Goal: Task Accomplishment & Management: Manage account settings

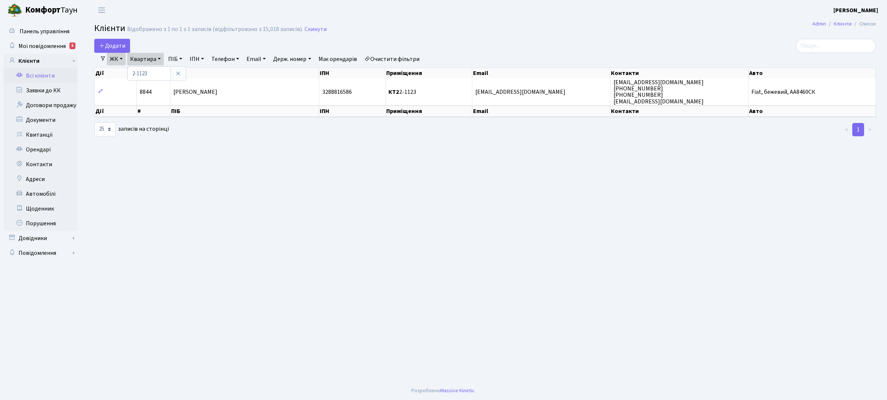
select select "25"
click at [55, 89] on link "Заявки до КК" at bounding box center [41, 90] width 74 height 15
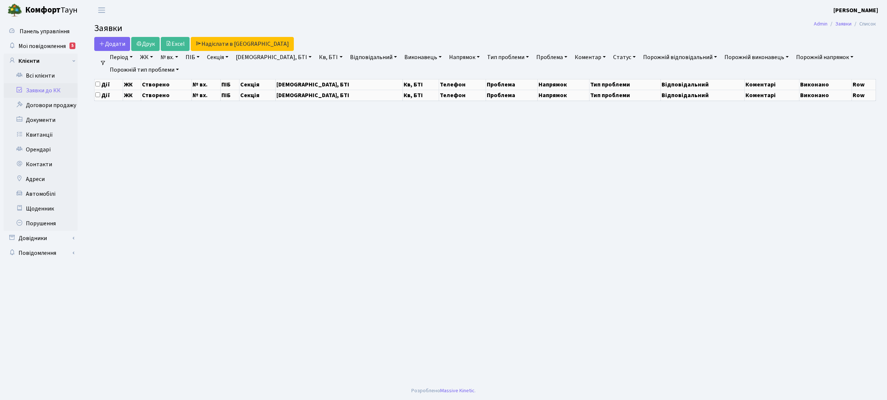
select select "25"
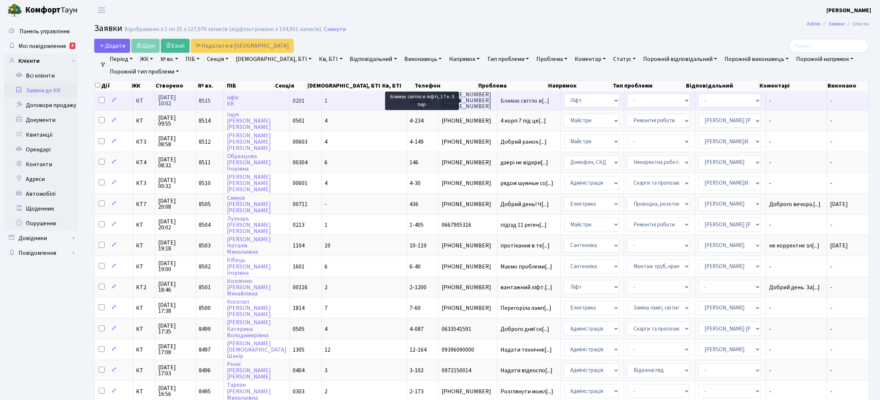
click at [500, 100] on span "Блимає світло в[...]" at bounding box center [524, 101] width 49 height 8
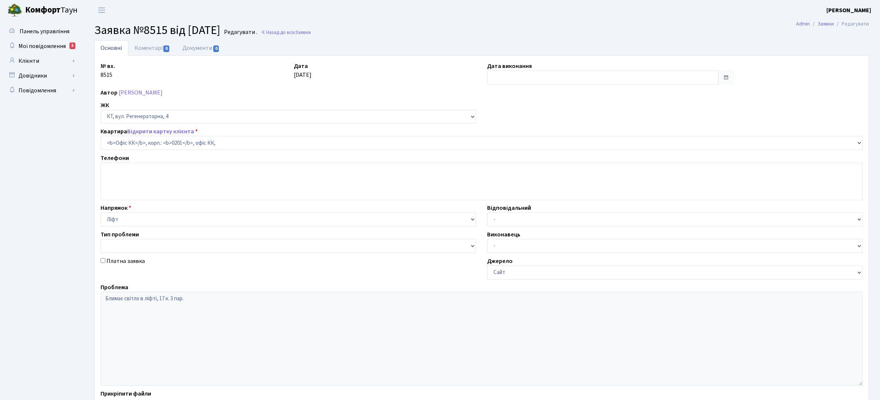
select select "4"
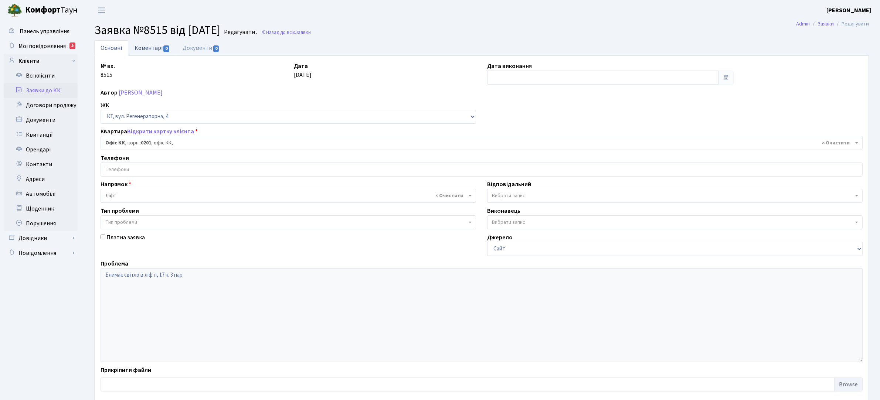
click at [149, 47] on link "Коментарі 0" at bounding box center [152, 47] width 48 height 15
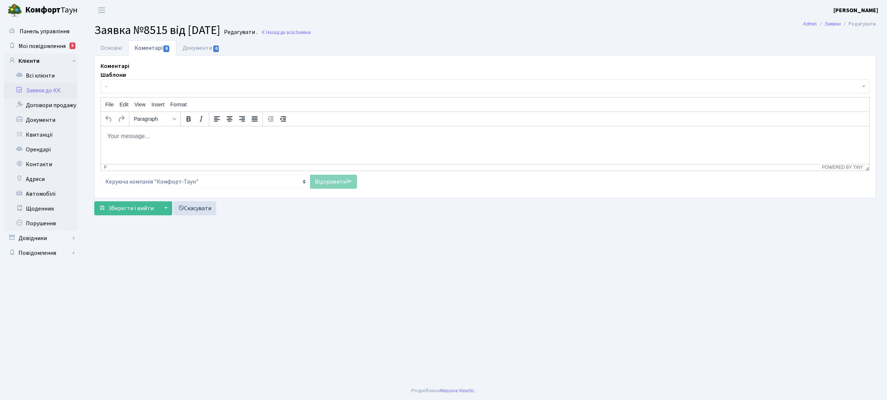
click at [176, 137] on p "Rich Text Area. Press ALT-0 for help." at bounding box center [485, 136] width 757 height 8
click at [330, 186] on link "Відправити" at bounding box center [333, 182] width 47 height 14
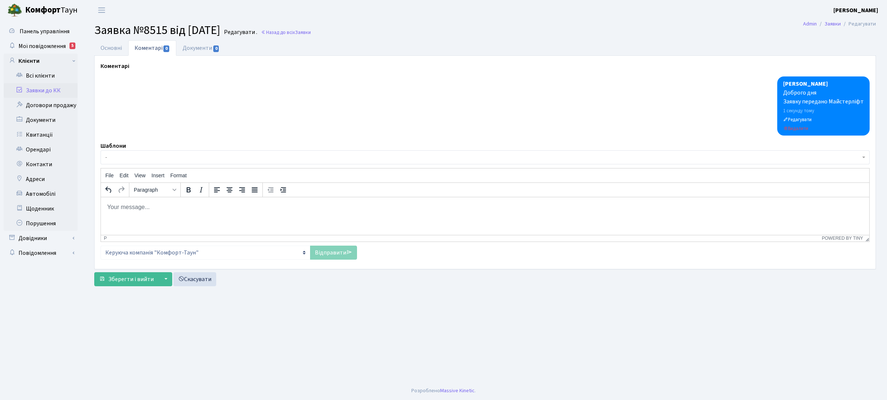
click at [45, 91] on link "Заявки до КК" at bounding box center [41, 90] width 74 height 15
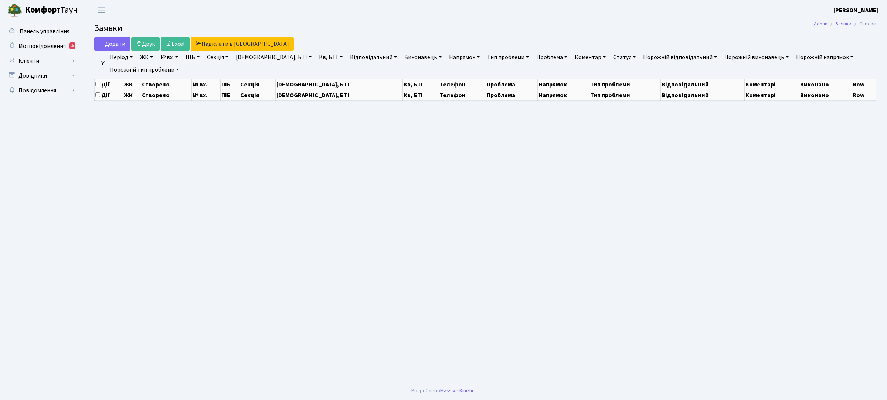
select select "25"
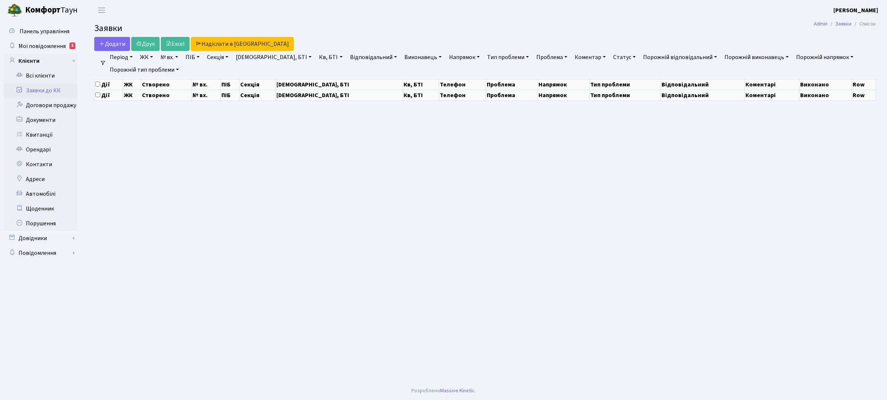
select select "25"
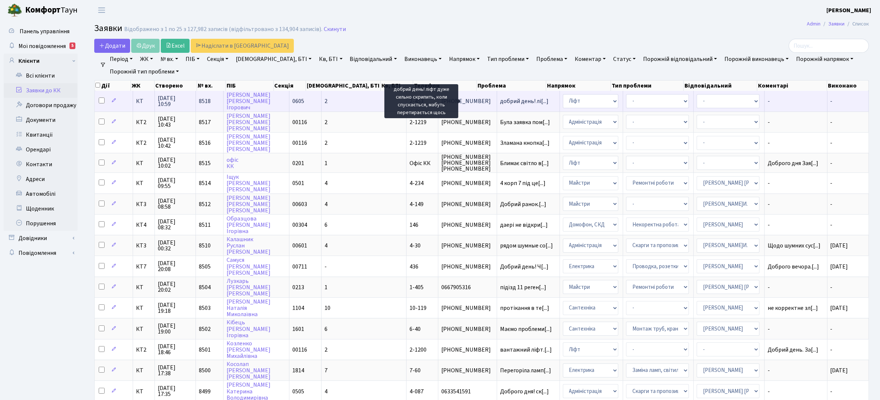
click at [500, 104] on span "добрий день! лі[...]" at bounding box center [524, 101] width 48 height 8
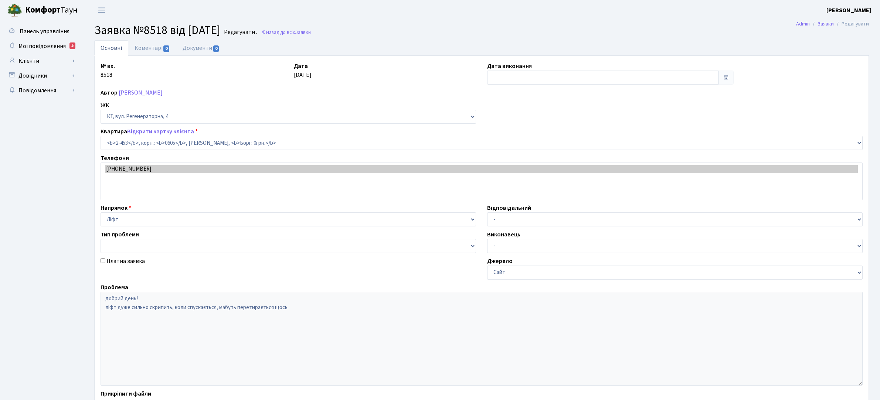
select select "1467"
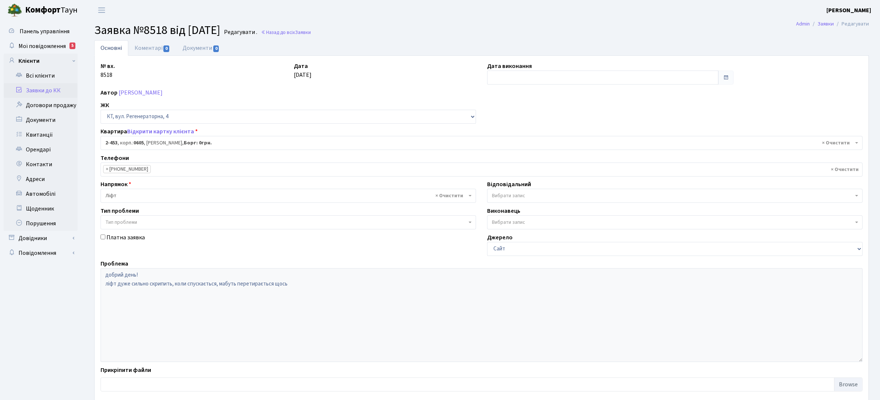
click at [48, 93] on link "Заявки до КК" at bounding box center [41, 90] width 74 height 15
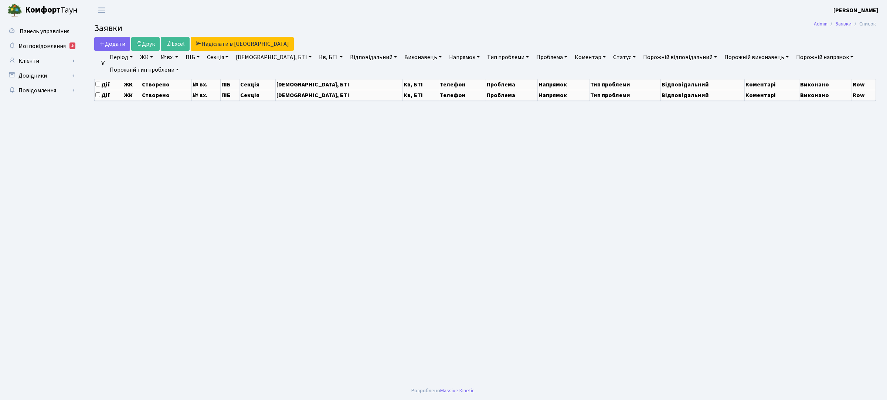
select select "25"
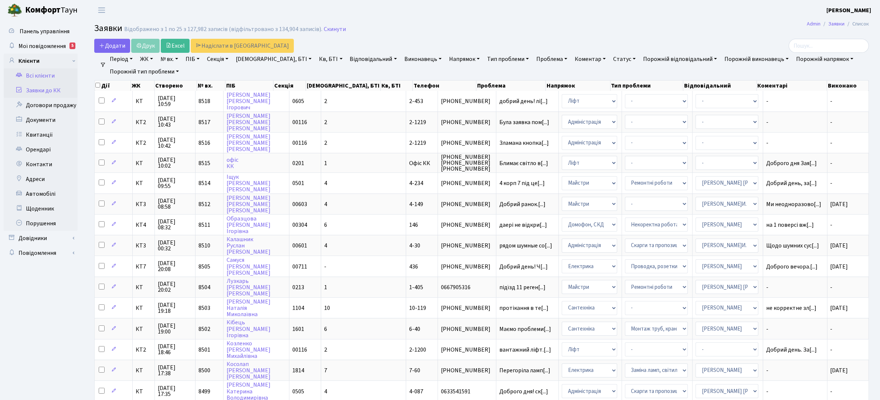
click at [44, 74] on link "Всі клієнти" at bounding box center [41, 75] width 74 height 15
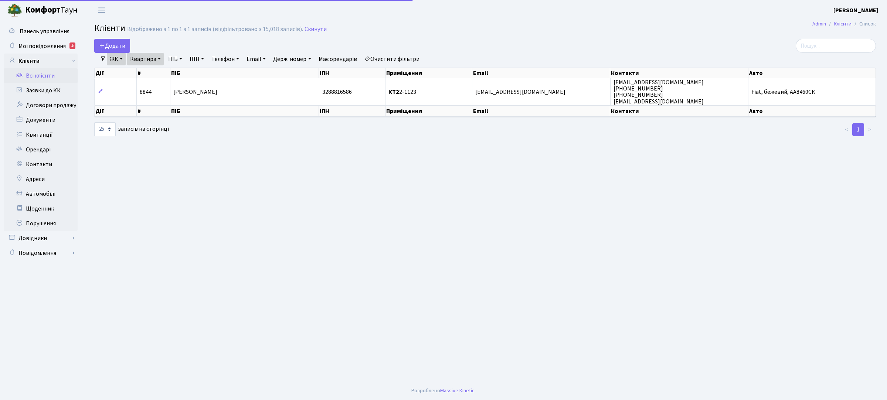
select select "25"
click at [118, 59] on link "ЖК" at bounding box center [116, 59] width 19 height 13
click at [121, 60] on link "ЖК" at bounding box center [116, 59] width 19 height 13
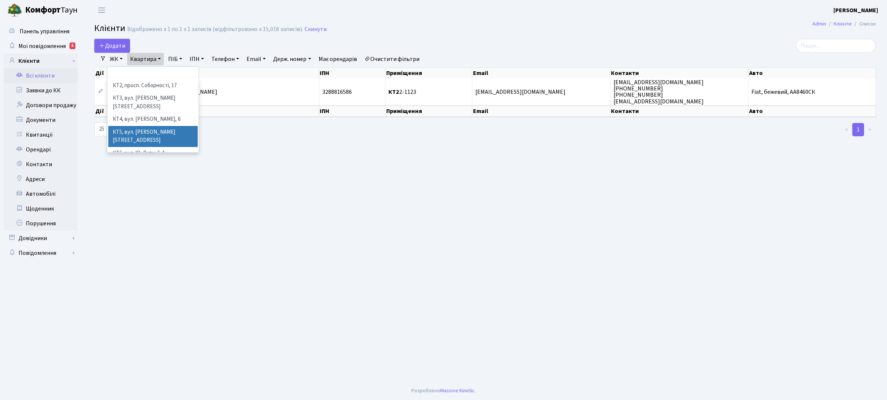
scroll to position [15, 0]
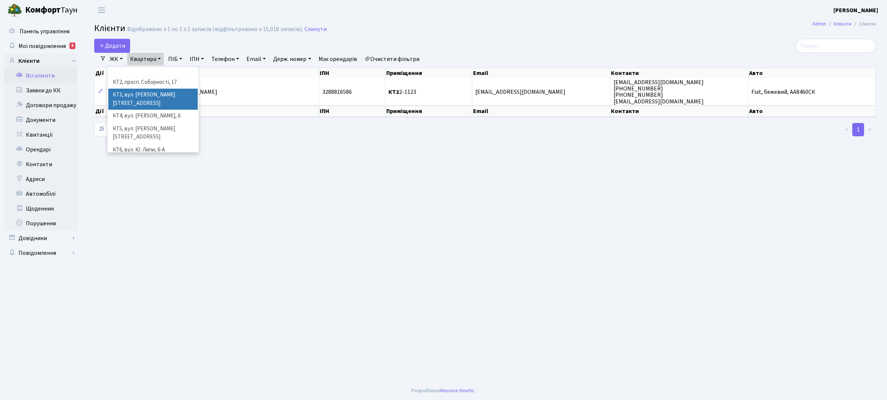
click at [173, 95] on li "КТ3, вул. [PERSON_NAME][STREET_ADDRESS]" at bounding box center [152, 99] width 89 height 21
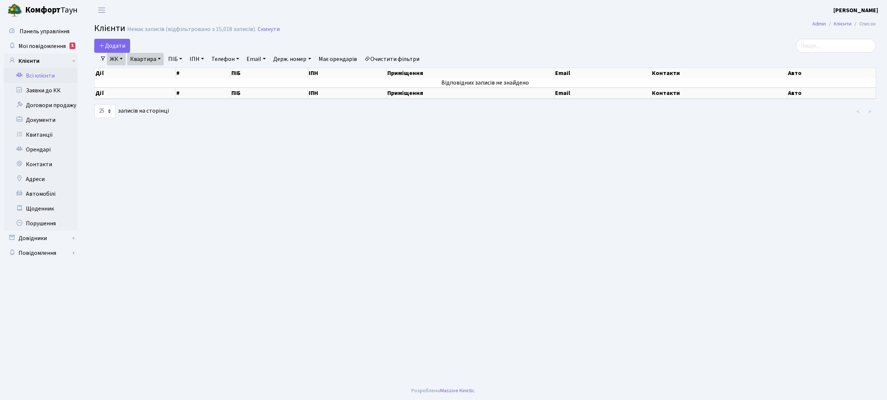
click at [150, 60] on link "Квартира" at bounding box center [145, 59] width 37 height 13
type input "4-108"
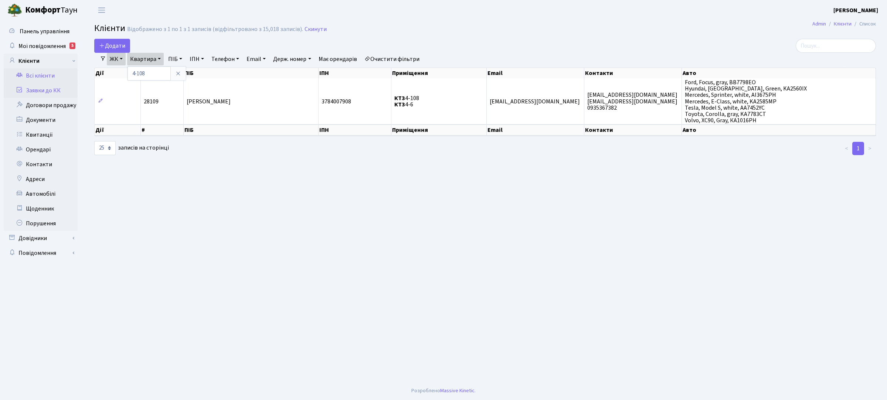
click at [47, 88] on link "Заявки до КК" at bounding box center [41, 90] width 74 height 15
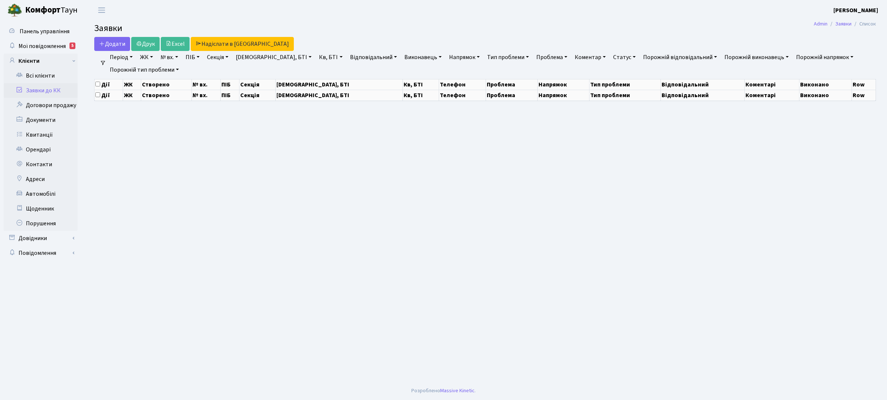
select select "25"
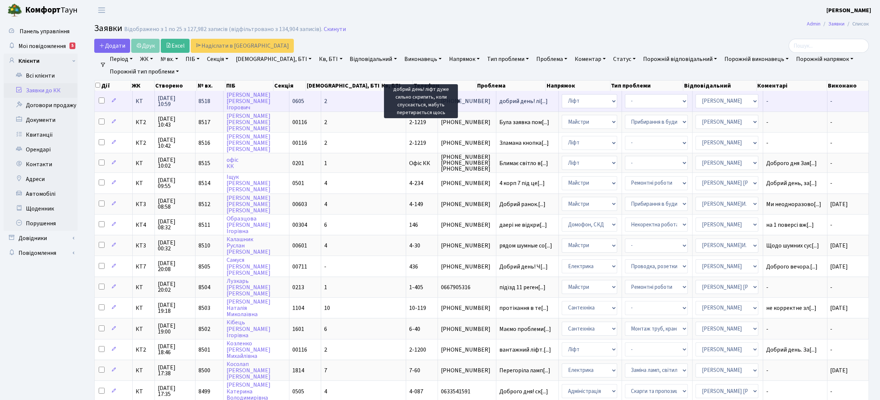
click at [501, 99] on span "добрий день! лі[...]" at bounding box center [523, 101] width 48 height 8
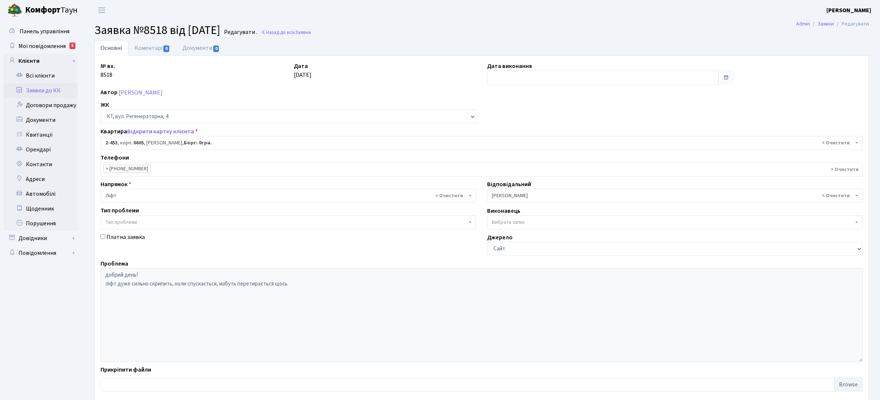
select select "1467"
click at [152, 50] on link "Коментарі 0" at bounding box center [152, 47] width 48 height 15
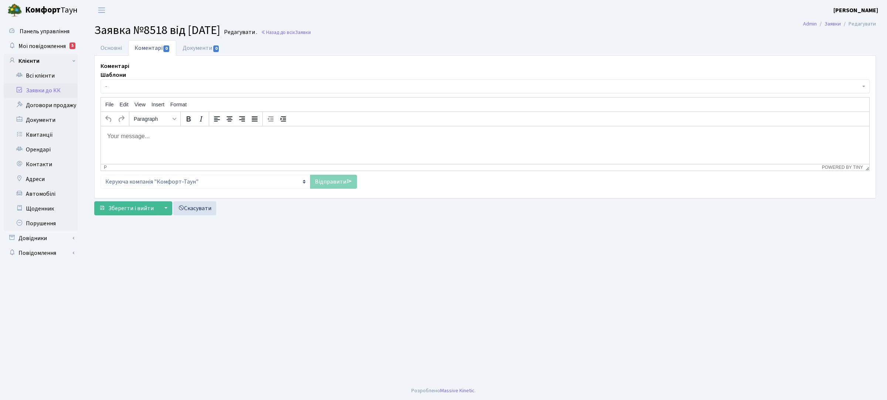
click at [162, 134] on p "Rich Text Area. Press ALT-0 for help." at bounding box center [485, 136] width 757 height 8
click at [320, 182] on link "Відправити" at bounding box center [333, 182] width 47 height 14
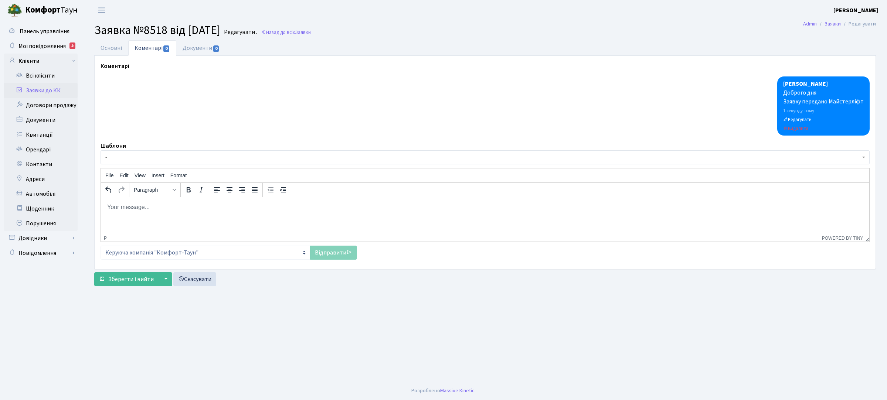
click at [52, 87] on link "Заявки до КК" at bounding box center [41, 90] width 74 height 15
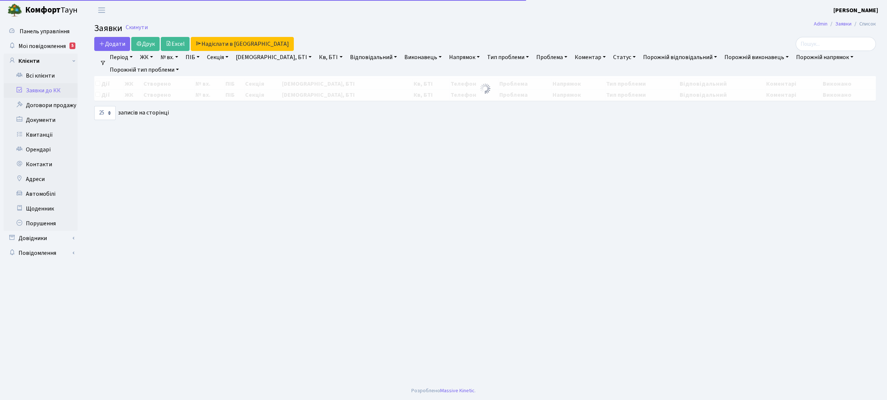
select select "25"
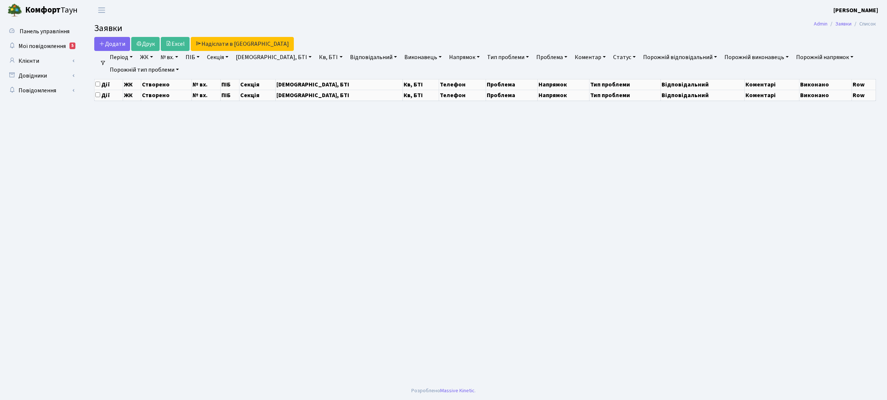
select select "25"
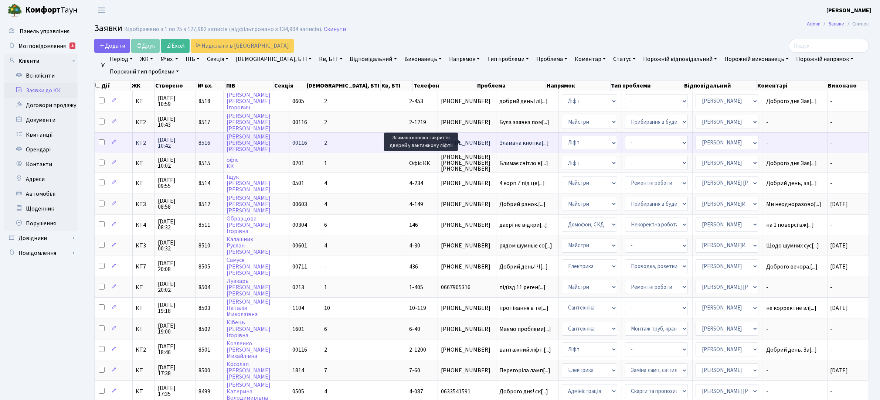
click at [506, 143] on span "Зламана кнопка[...]" at bounding box center [524, 143] width 50 height 8
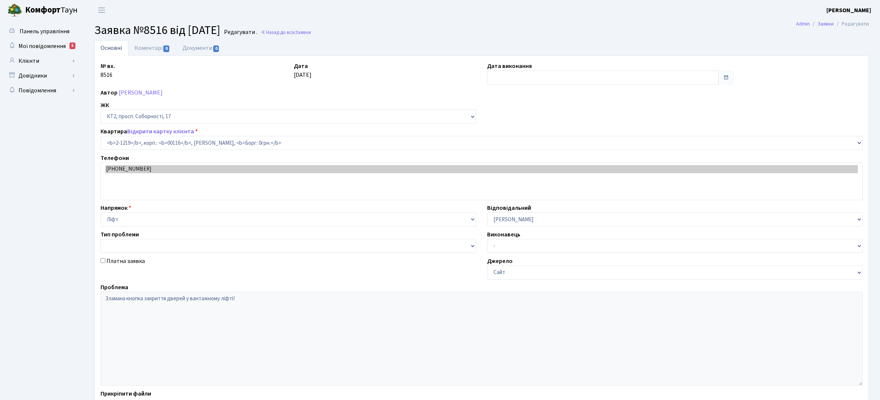
select select "12834"
